Goal: Task Accomplishment & Management: Use online tool/utility

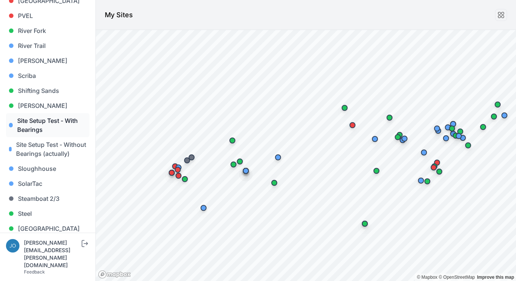
scroll to position [683, 0]
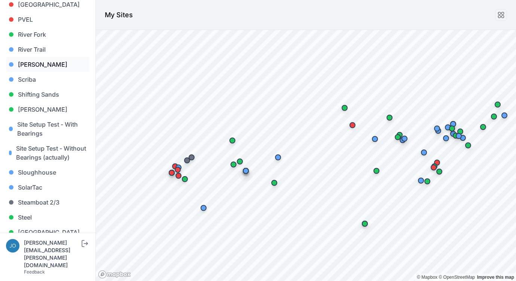
click at [37, 57] on link "[PERSON_NAME]" at bounding box center [47, 64] width 83 height 15
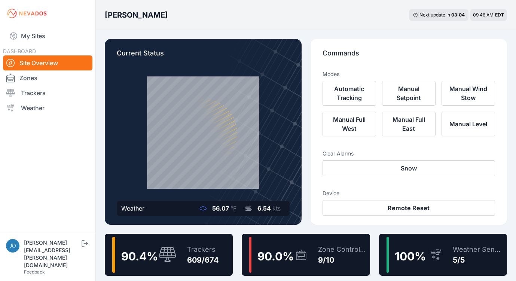
click at [173, 237] on div "90.4 %" at bounding box center [144, 255] width 64 height 36
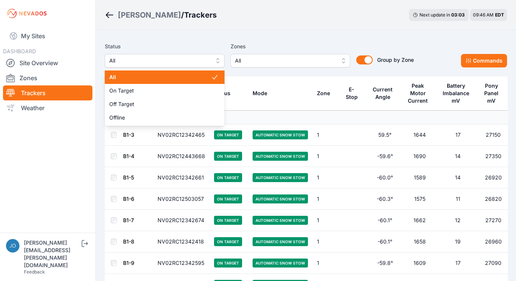
click at [143, 61] on span "All" at bounding box center [159, 60] width 100 height 9
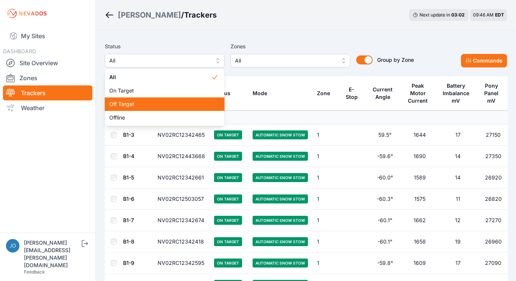
click at [140, 101] on span "Off Target" at bounding box center [160, 103] width 102 height 7
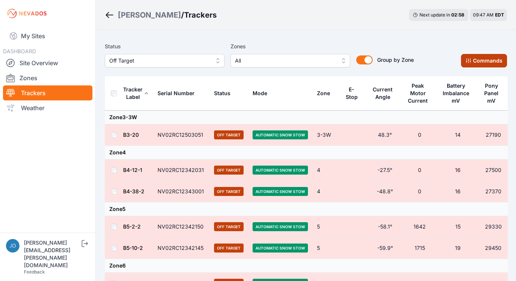
click at [485, 61] on button "Commands" at bounding box center [484, 60] width 46 height 13
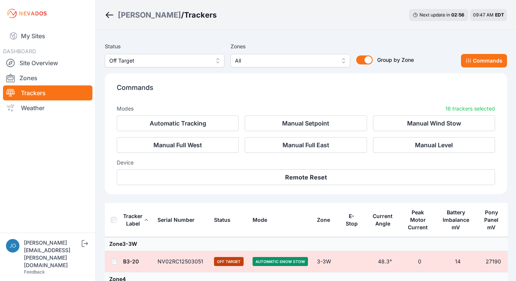
click at [342, 87] on p "Commands" at bounding box center [306, 90] width 378 height 16
click at [130, 16] on div "[PERSON_NAME]" at bounding box center [149, 15] width 63 height 10
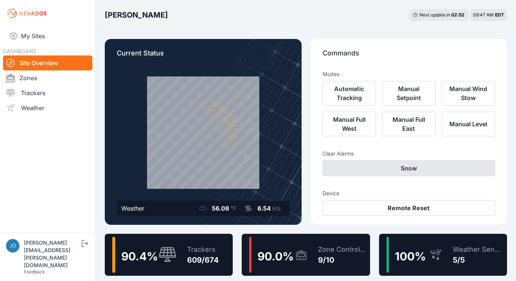
click at [401, 173] on button "Snow" at bounding box center [409, 168] width 173 height 16
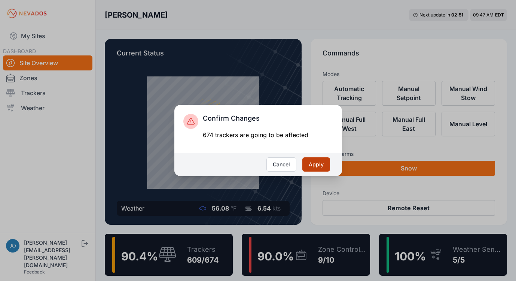
click at [323, 161] on button "Apply" at bounding box center [316, 164] width 28 height 14
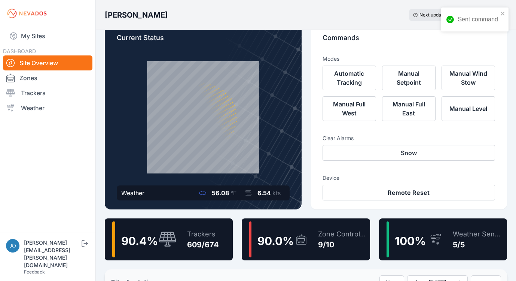
scroll to position [18, 0]
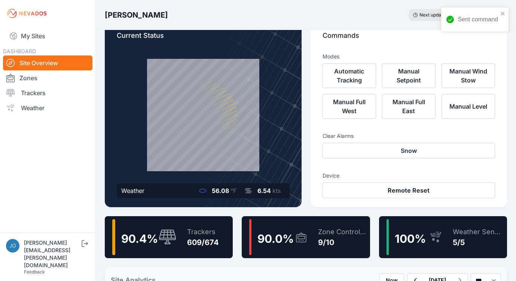
click at [198, 224] on div "Trackers 609/674" at bounding box center [199, 237] width 39 height 36
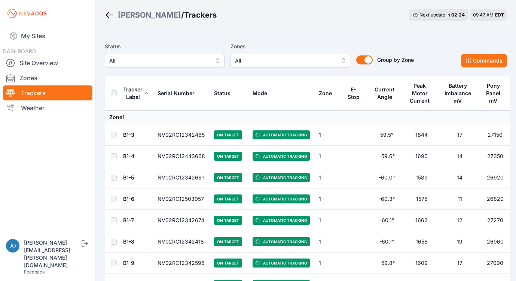
click at [152, 63] on span "All" at bounding box center [159, 60] width 100 height 9
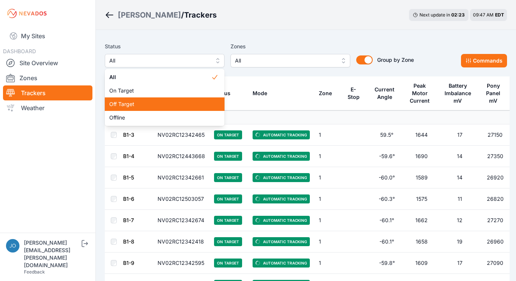
click at [154, 104] on span "Off Target" at bounding box center [160, 103] width 102 height 7
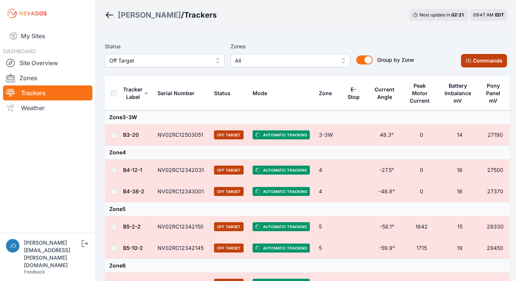
click at [482, 66] on button "Commands" at bounding box center [484, 60] width 46 height 13
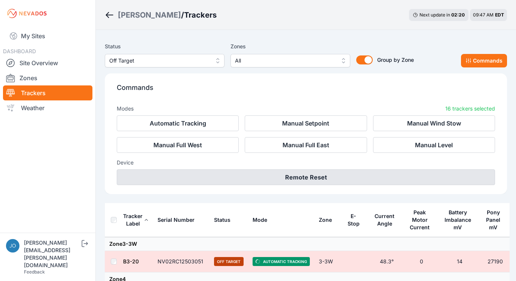
click at [347, 182] on button "Remote Reset" at bounding box center [306, 177] width 378 height 16
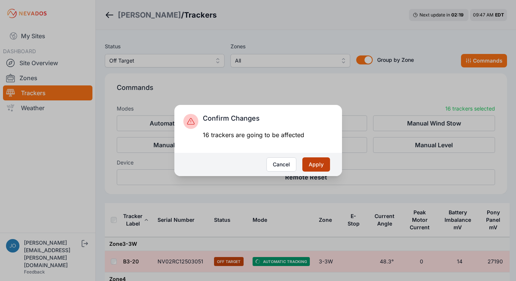
click at [317, 162] on button "Apply" at bounding box center [316, 164] width 28 height 14
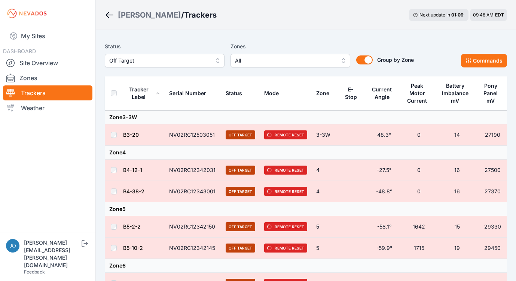
drag, startPoint x: 338, startPoint y: 253, endPoint x: 325, endPoint y: 247, distance: 14.4
click at [338, 256] on td "5" at bounding box center [326, 247] width 28 height 21
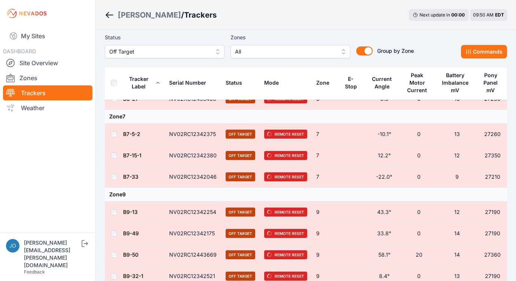
scroll to position [247, 0]
